Goal: Task Accomplishment & Management: Manage account settings

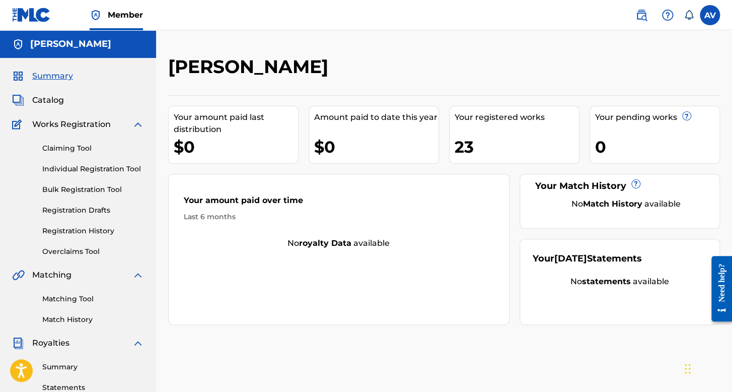
click at [89, 172] on link "Individual Registration Tool" at bounding box center [93, 169] width 102 height 11
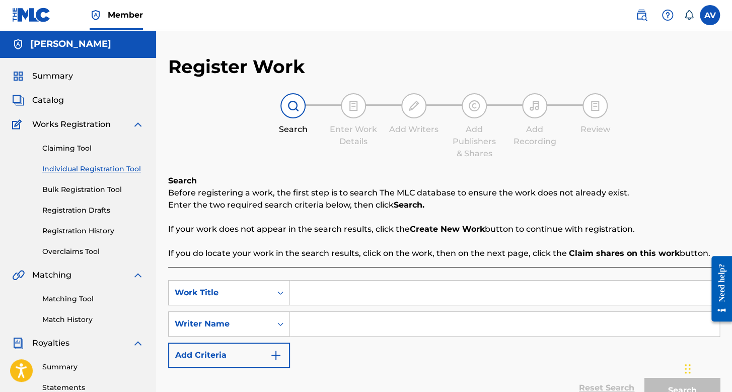
click at [67, 81] on span "Summary" at bounding box center [52, 76] width 41 height 12
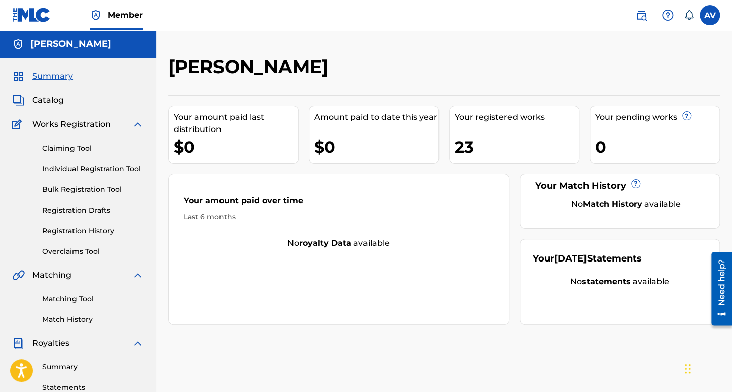
click at [709, 19] on label at bounding box center [710, 15] width 20 height 20
click at [710, 15] on input "AV [PERSON_NAME] [EMAIL_ADDRESS][DOMAIN_NAME] Notification Preferences Profile …" at bounding box center [710, 15] width 0 height 0
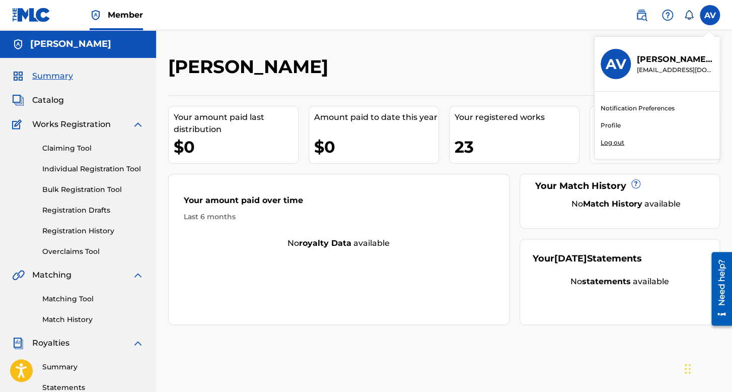
click at [605, 139] on p "Log out" at bounding box center [613, 142] width 24 height 9
click at [710, 15] on input "AV [PERSON_NAME] [EMAIL_ADDRESS][DOMAIN_NAME] Notification Preferences Profile …" at bounding box center [710, 15] width 0 height 0
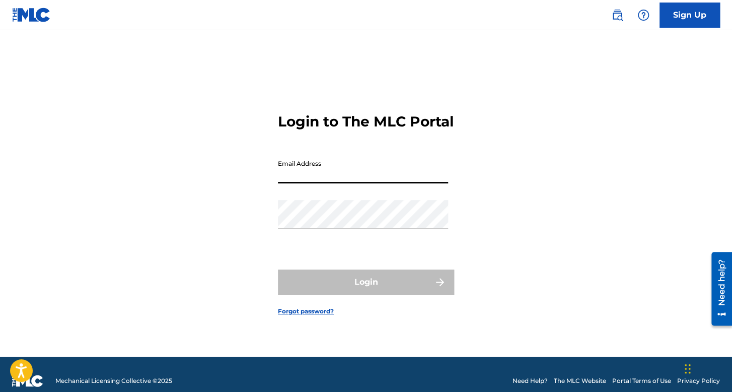
click at [316, 172] on input "Email Address" at bounding box center [363, 169] width 170 height 29
type input "[EMAIL_ADDRESS][DOMAIN_NAME]"
click at [328, 244] on div "Password" at bounding box center [363, 222] width 170 height 45
